Goal: Task Accomplishment & Management: Manage account settings

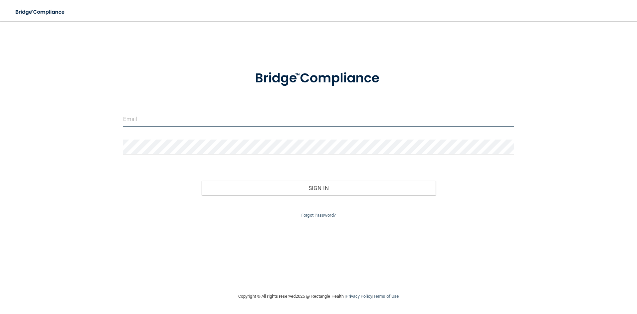
click at [197, 121] on input "email" at bounding box center [318, 119] width 391 height 15
type input "[PERSON_NAME][EMAIL_ADDRESS][DOMAIN_NAME]"
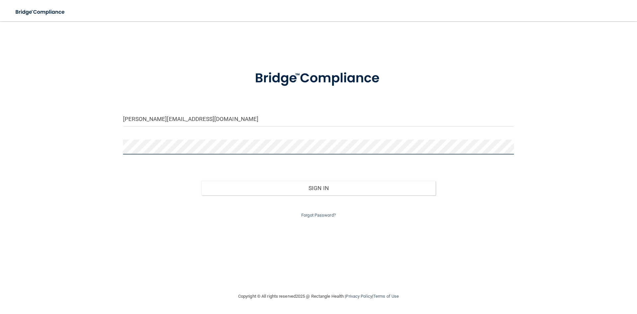
click at [202, 181] on button "Sign In" at bounding box center [319, 188] width 235 height 15
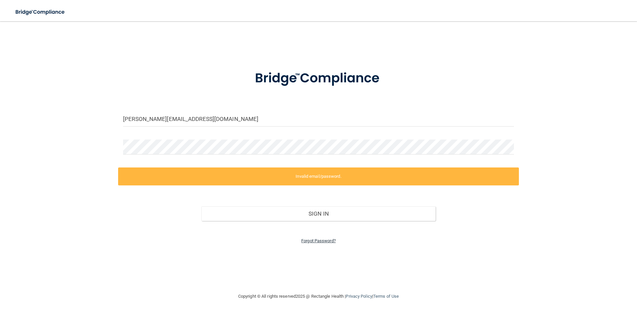
click at [325, 239] on link "Forgot Password?" at bounding box center [318, 240] width 35 height 5
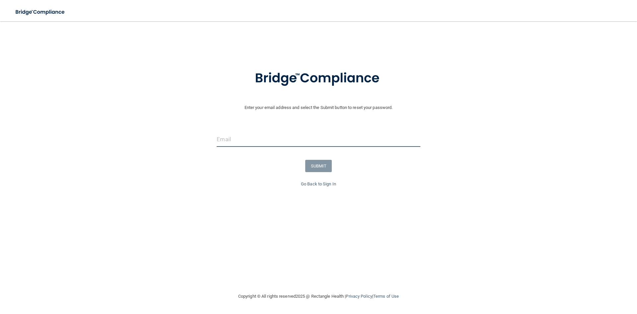
click at [266, 139] on input "email" at bounding box center [318, 139] width 203 height 15
type input "[PERSON_NAME][EMAIL_ADDRESS][DOMAIN_NAME]"
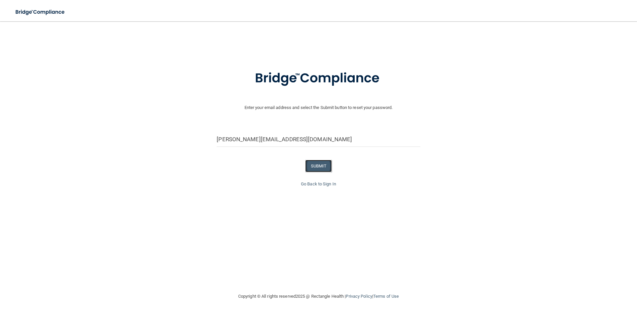
click at [318, 168] on button "SUBMIT" at bounding box center [318, 166] width 27 height 12
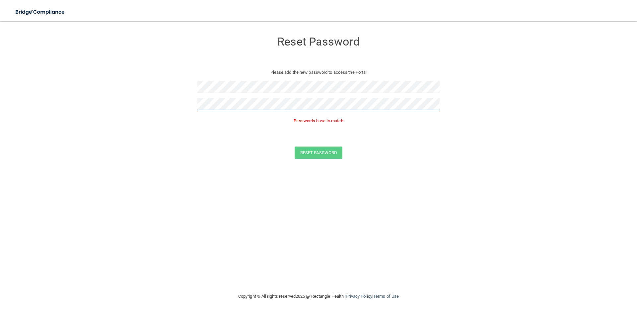
click at [182, 103] on form "Reset Password Please add the new password to access the Portal Passwords have …" at bounding box center [318, 97] width 611 height 139
click at [295, 137] on button "Reset Password" at bounding box center [319, 143] width 48 height 12
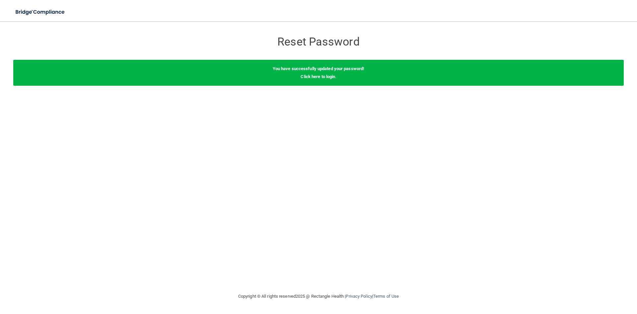
click at [329, 71] on b "You have successfully updated your password!" at bounding box center [319, 68] width 92 height 5
click at [331, 76] on link "Click here to login" at bounding box center [318, 76] width 35 height 5
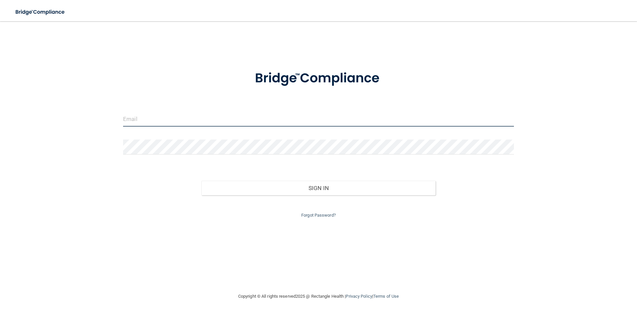
click at [256, 115] on input "email" at bounding box center [318, 119] width 391 height 15
type input "[PERSON_NAME][EMAIL_ADDRESS][DOMAIN_NAME]"
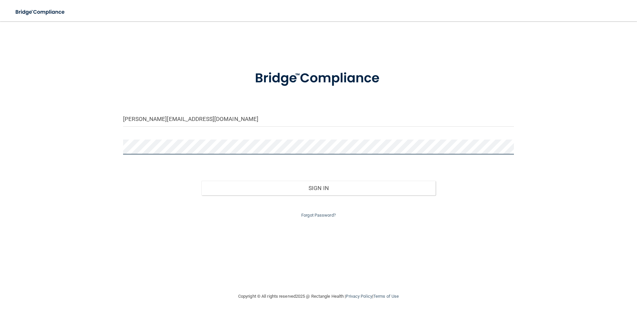
click at [202, 181] on button "Sign In" at bounding box center [319, 188] width 235 height 15
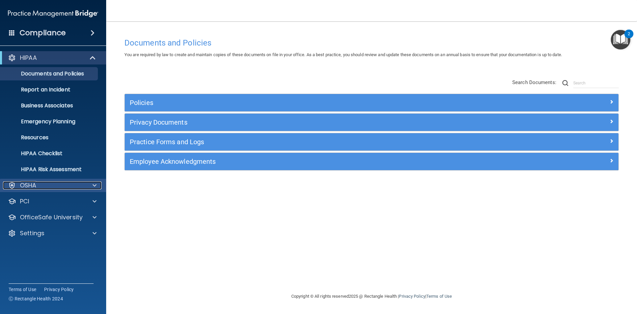
click at [51, 184] on div "OSHA" at bounding box center [44, 185] width 82 height 8
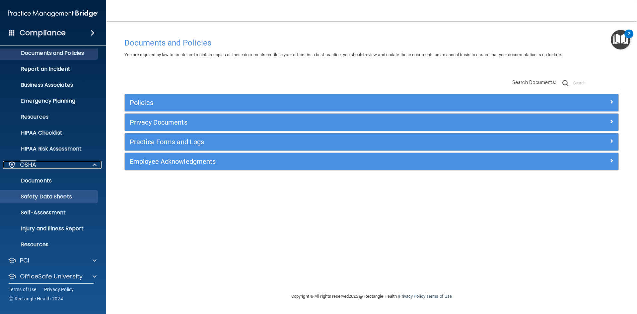
scroll to position [41, 0]
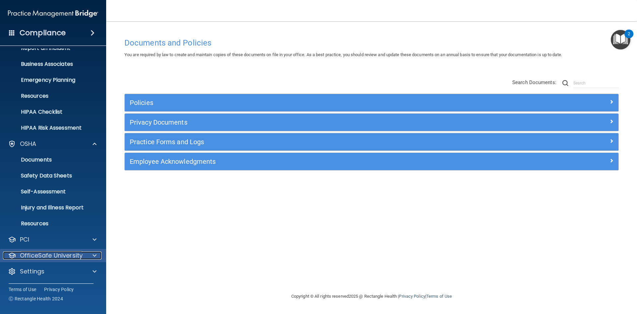
click at [57, 256] on p "OfficeSafe University" at bounding box center [51, 255] width 63 height 8
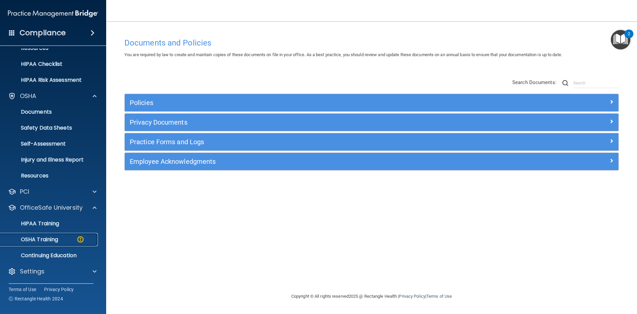
click at [53, 238] on p "OSHA Training" at bounding box center [31, 239] width 54 height 7
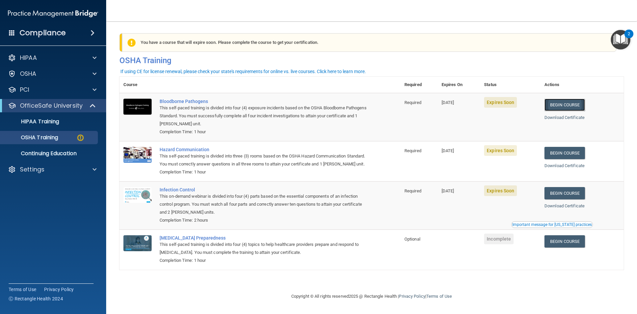
click at [557, 104] on link "Begin Course" at bounding box center [565, 105] width 40 height 12
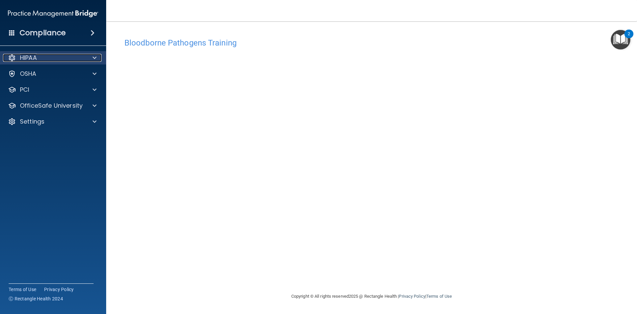
click at [39, 54] on div "HIPAA" at bounding box center [44, 58] width 82 height 8
